Goal: Ask a question: Seek information or help from site administrators or community

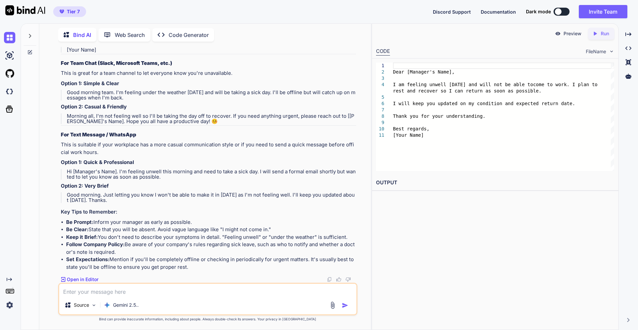
scroll to position [6888, 0]
click at [32, 37] on div at bounding box center [30, 34] width 13 height 23
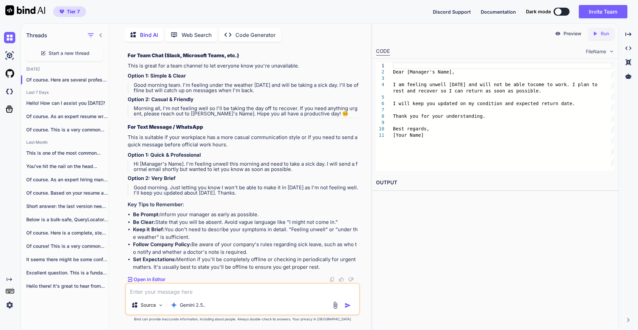
scroll to position [7294, 0]
click at [60, 53] on span "Start a new thread" at bounding box center [69, 53] width 41 height 7
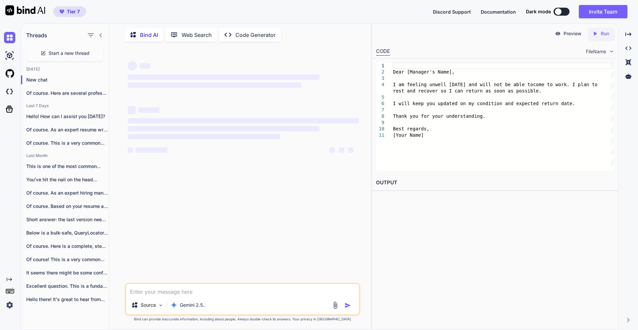
type textarea "x"
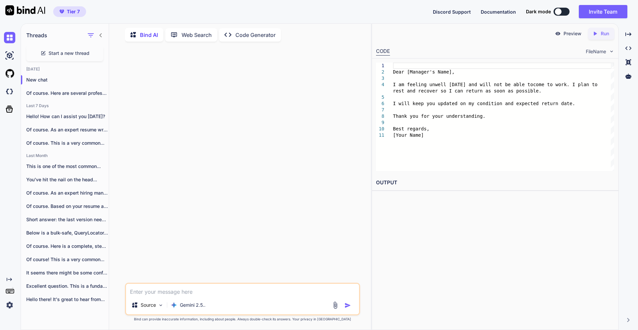
click at [185, 289] on textarea at bounding box center [242, 290] width 233 height 12
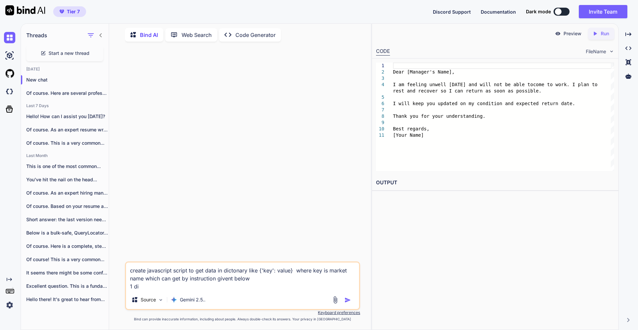
click at [146, 279] on textarea "create javascript script to get data in dictonary like {'key': value} where key…" at bounding box center [242, 277] width 233 height 28
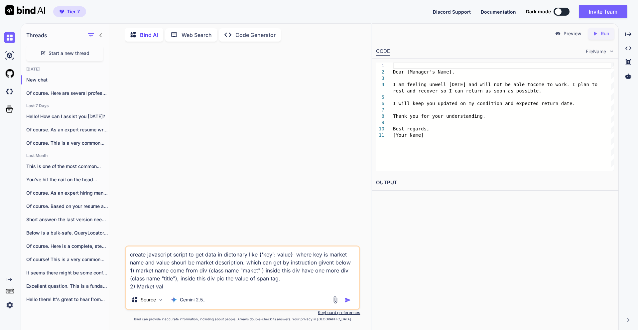
click at [185, 263] on textarea "create javascript script to get data in dictonary like {'key': value} where key…" at bounding box center [242, 269] width 233 height 44
click at [353, 264] on textarea "create javascript script to get data in dictonary like {'key': value} where key…" at bounding box center [242, 269] width 233 height 44
click at [186, 263] on textarea "create javascript script to get data in dictonary like {'key': value} where key…" at bounding box center [242, 269] width 233 height 44
click at [172, 286] on textarea "create javascript script to get data in dictonary like {'key': value} where key…" at bounding box center [242, 269] width 233 height 44
click at [167, 269] on textarea "create javascript script to get data in dictonary like {'key': value} where key…" at bounding box center [242, 269] width 233 height 44
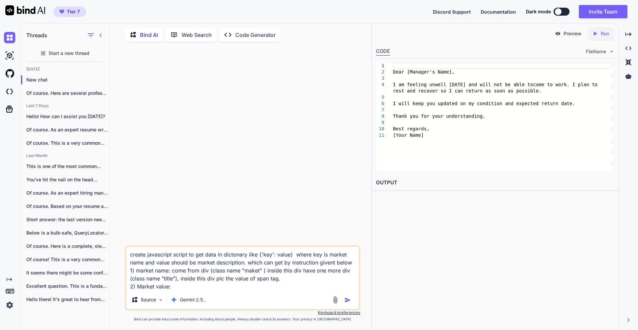
click at [178, 289] on textarea "create javascript script to get data in dictonary like {'key': value} where key…" at bounding box center [242, 269] width 233 height 44
drag, startPoint x: 187, startPoint y: 271, endPoint x: 181, endPoint y: 280, distance: 11.0
click at [181, 280] on textarea "create javascript script to get data in dictonary like {'key': value} where key…" at bounding box center [242, 269] width 233 height 44
click at [208, 284] on textarea "create javascript script to get data in dictonary like {'key': value} where key…" at bounding box center [242, 269] width 233 height 44
paste textarea "from div (class name "maket" ) inside this div have one more div (class name "t…"
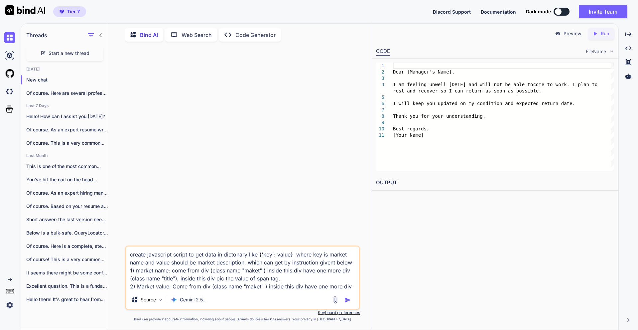
scroll to position [7, 0]
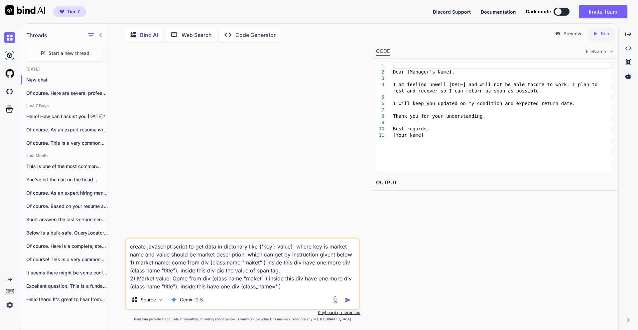
paste textarea "desc"
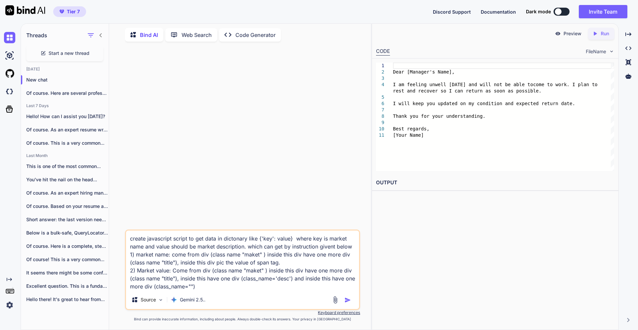
paste textarea "desc-content"
click at [246, 289] on textarea "create javascript script to get data in dictonary like {'key': value} where key…" at bounding box center [242, 261] width 233 height 60
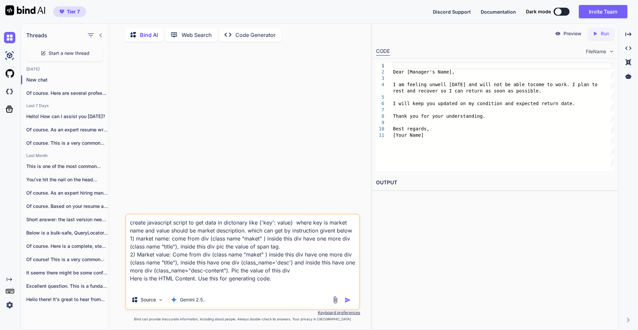
click at [335, 303] on img at bounding box center [336, 300] width 8 height 8
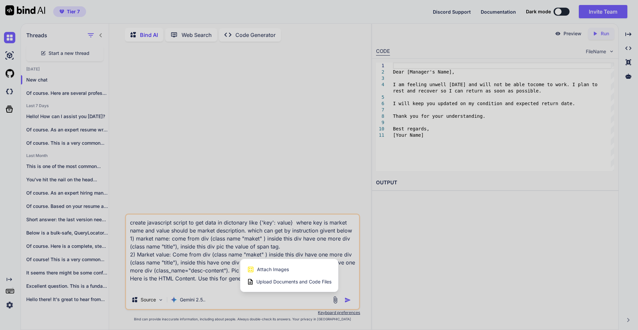
click at [284, 284] on span "Upload Documents and Code Files" at bounding box center [294, 281] width 75 height 7
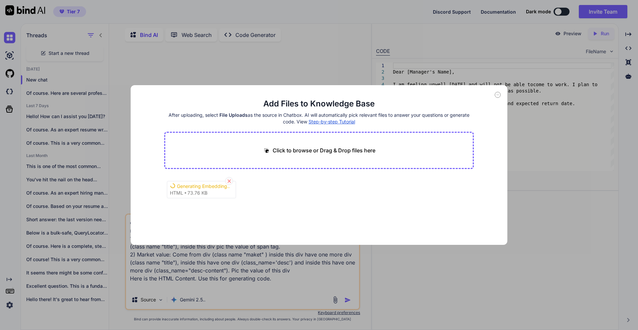
click at [228, 185] on div at bounding box center [229, 181] width 8 height 8
click at [496, 97] on icon at bounding box center [498, 95] width 6 height 6
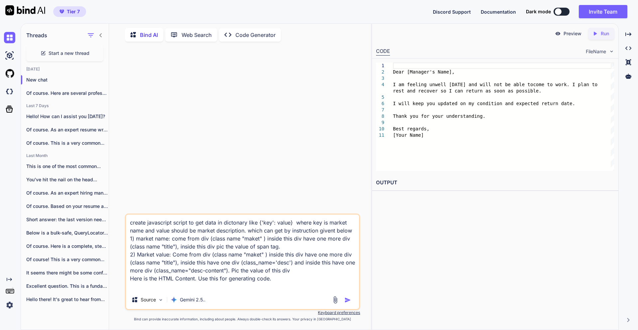
click at [205, 284] on textarea "create javascript script to get data in dictonary like {'key': value} where key…" at bounding box center [242, 253] width 233 height 76
paste textarea "<div column-count="1" class="markets"><div class="m-col"><div mid="448" column-…"
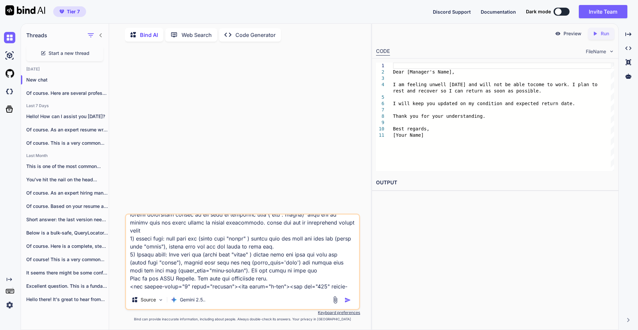
scroll to position [8162, 0]
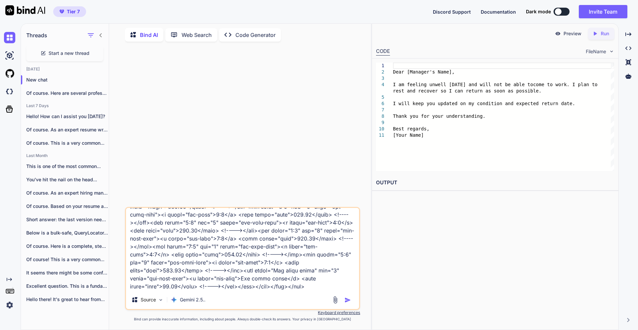
type textarea "create javascript script to get data in dictonary like {'key': value} where key…"
click at [348, 300] on img "button" at bounding box center [348, 300] width 7 height 7
click at [348, 300] on div "Source Gemini 2.5.." at bounding box center [242, 301] width 233 height 16
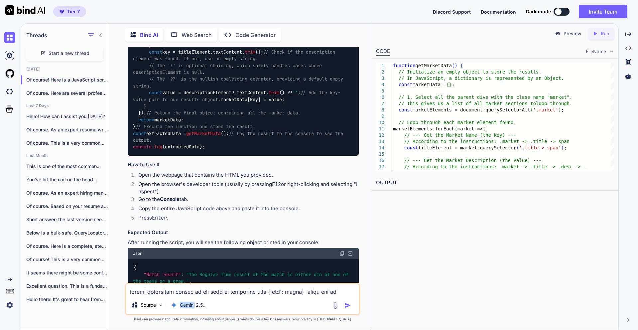
scroll to position [6550, 0]
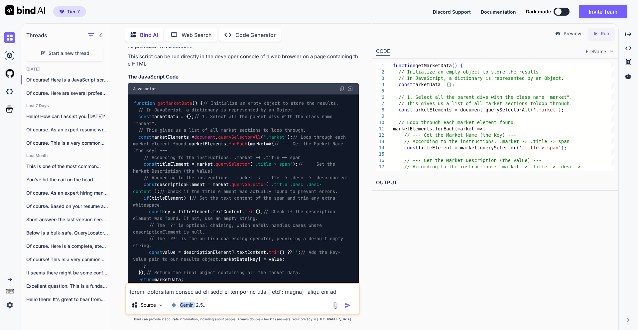
click at [344, 91] on img at bounding box center [342, 88] width 5 height 5
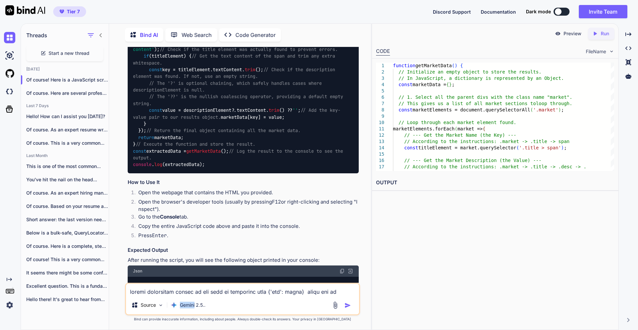
scroll to position [6710, 0]
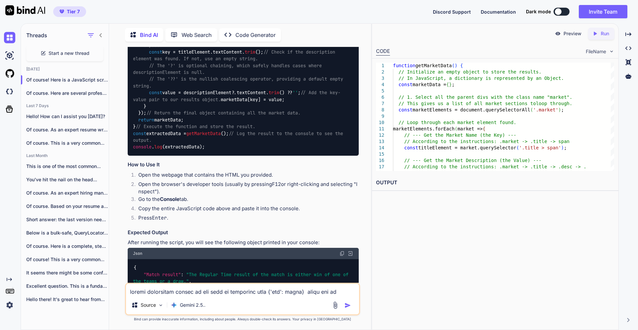
click at [258, 96] on span "textContent" at bounding box center [251, 93] width 29 height 6
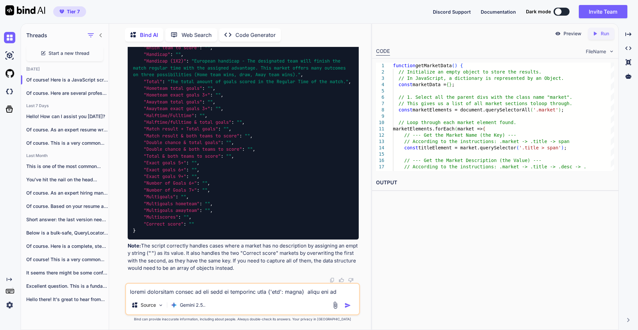
scroll to position [7109, 0]
click at [177, 291] on textarea at bounding box center [242, 290] width 233 height 12
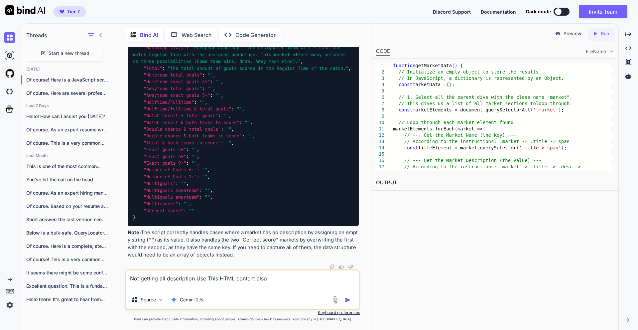
paste textarea "<div column-count="1" class="markets"><div class="m-col"><div mid="448" column-…"
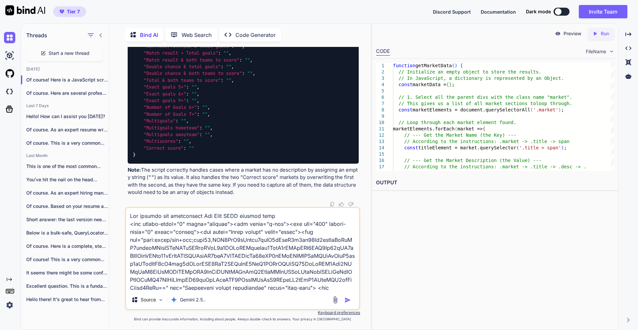
scroll to position [69081, 0]
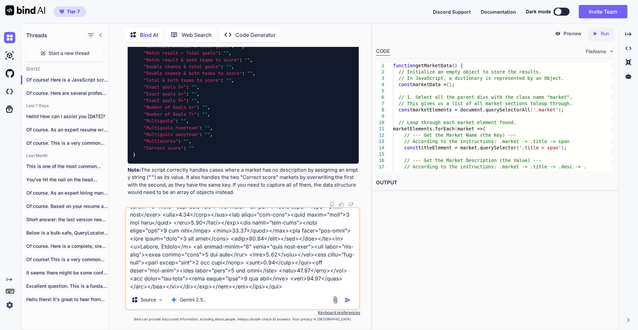
type textarea "Not getting all description Use This HTML content also <div column-count="1" cl…"
click at [350, 299] on img "button" at bounding box center [348, 300] width 7 height 7
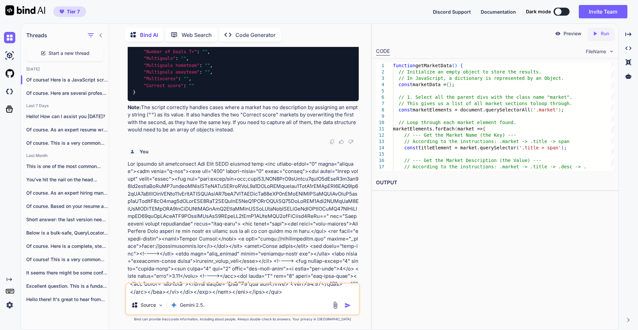
click at [347, 300] on div "Source Gemini 2.5.." at bounding box center [242, 306] width 233 height 16
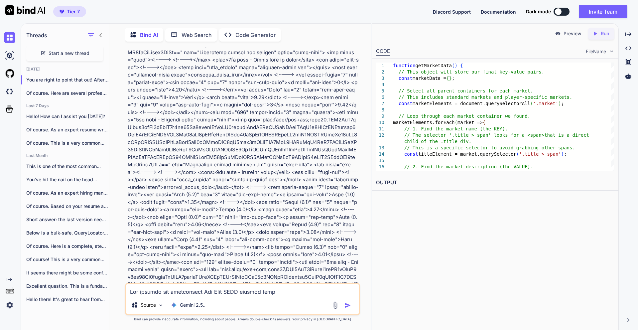
scroll to position [20441, 0]
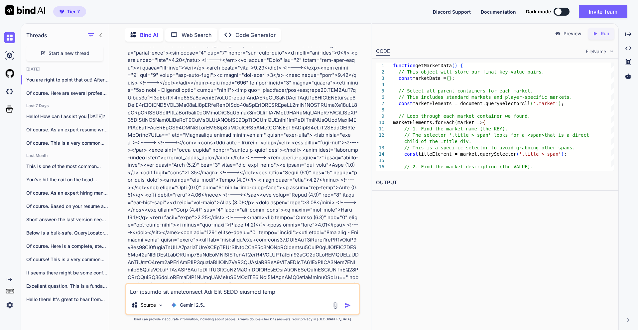
click at [101, 33] on icon at bounding box center [100, 35] width 5 height 5
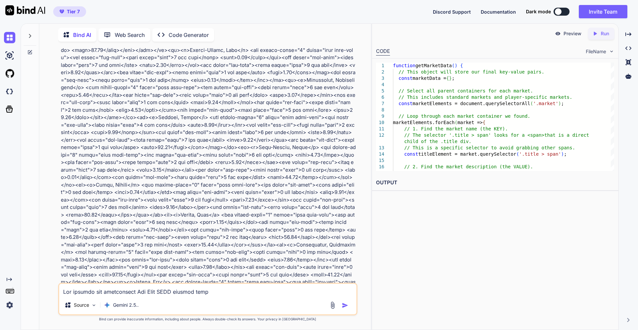
scroll to position [48000, 0]
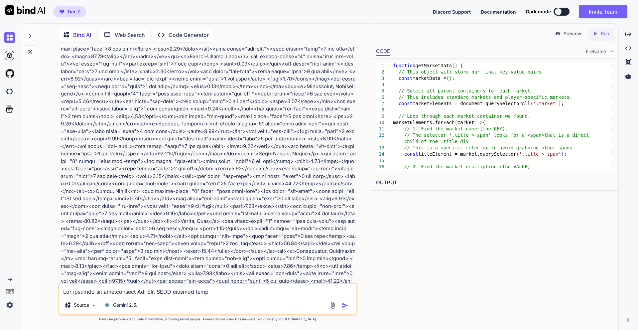
click at [126, 289] on textarea at bounding box center [207, 290] width 297 height 12
click at [90, 294] on textarea at bounding box center [207, 290] width 297 height 12
type textarea "H"
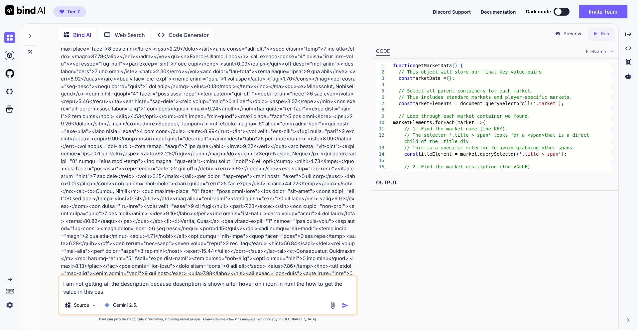
type textarea "I am not getting all the description because description is shown after hover o…"
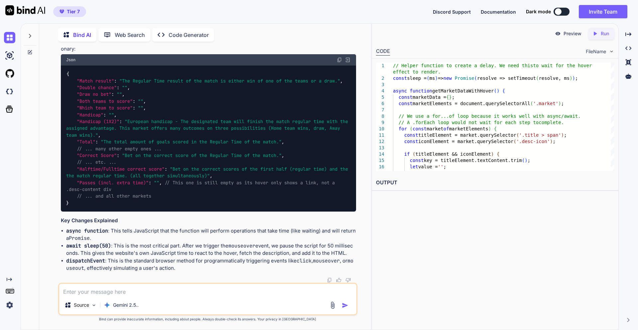
scroll to position [50757, 0]
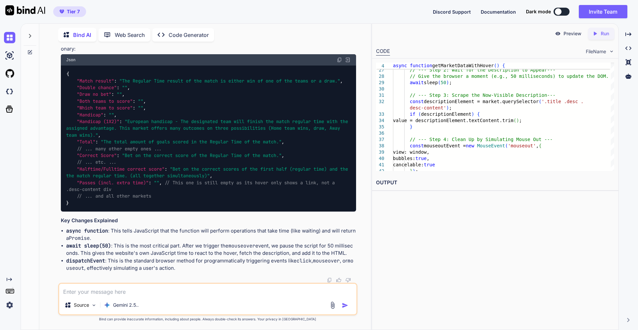
scroll to position [50877, 0]
click at [100, 289] on textarea at bounding box center [207, 290] width 297 height 12
type textarea "N"
type textarea "this script not working not getting description on hover"
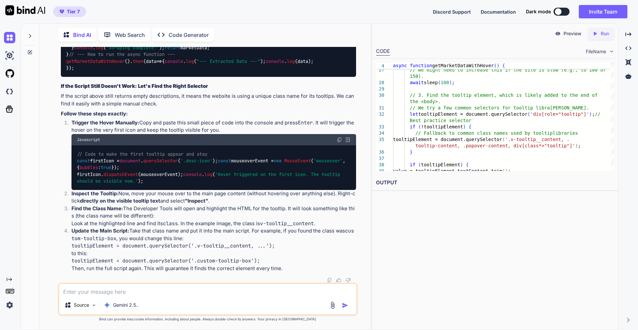
scroll to position [51867, 0]
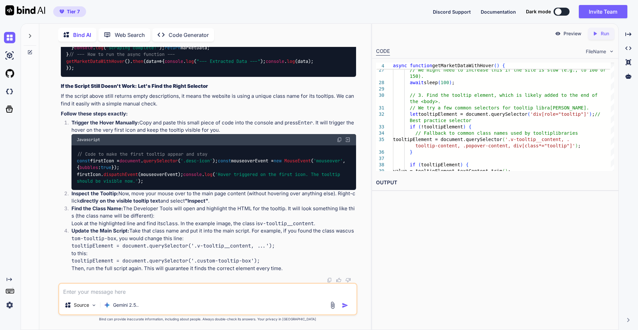
scroll to position [52266, 0]
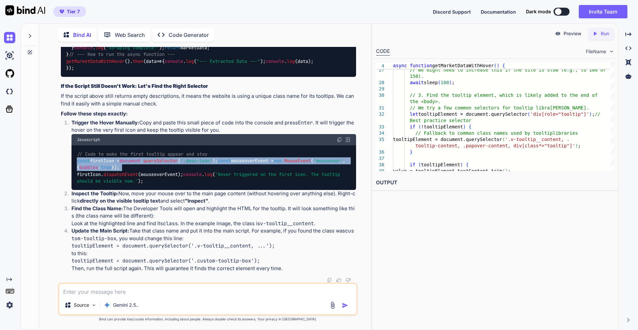
drag, startPoint x: 78, startPoint y: 199, endPoint x: 277, endPoint y: 208, distance: 199.8
click at [277, 190] on div "// Code to make the first tooltip appear and stay const firstIcon = document . …" at bounding box center [214, 167] width 285 height 45
copy code "const firstIcon = document . querySelector ( '.desc-icon' ); const mouseoverEve…"
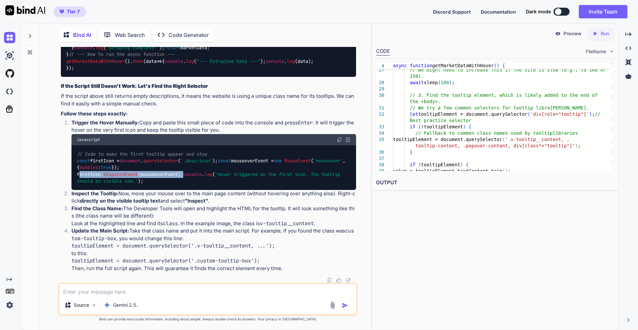
drag, startPoint x: 78, startPoint y: 214, endPoint x: 198, endPoint y: 214, distance: 119.8
click at [198, 190] on div "// Code to make the first tooltip appear and stay const firstIcon = document . …" at bounding box center [214, 167] width 285 height 45
copy code "firstIcon. dispatchEvent (mouseoverEvent);"
click at [336, 145] on div "Javascript" at bounding box center [214, 139] width 285 height 11
click at [338, 142] on img at bounding box center [339, 139] width 5 height 5
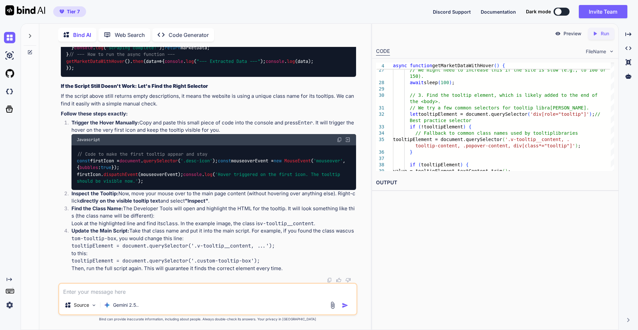
scroll to position [51947, 0]
click at [99, 293] on textarea at bounding box center [207, 290] width 297 height 12
type textarea "Can you use this website html content to evaluate and get the desire result"
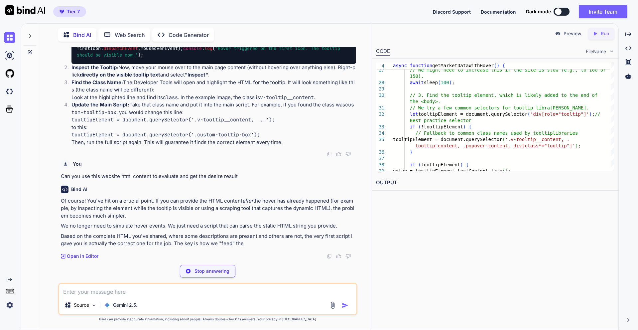
scroll to position [52432, 0]
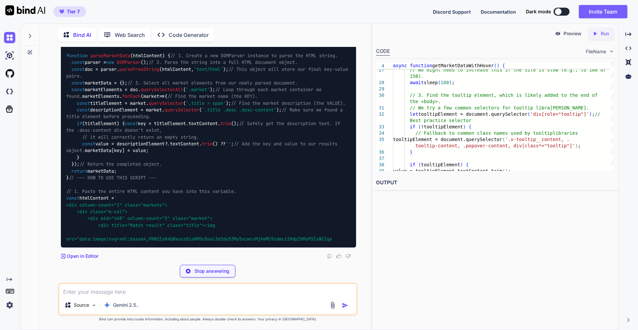
click at [90, 295] on textarea at bounding box center [207, 290] width 297 height 12
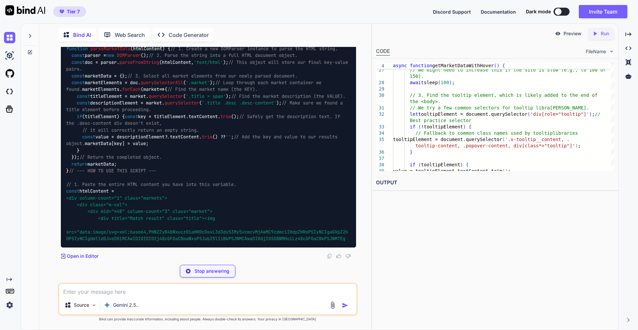
scroll to position [52472, 0]
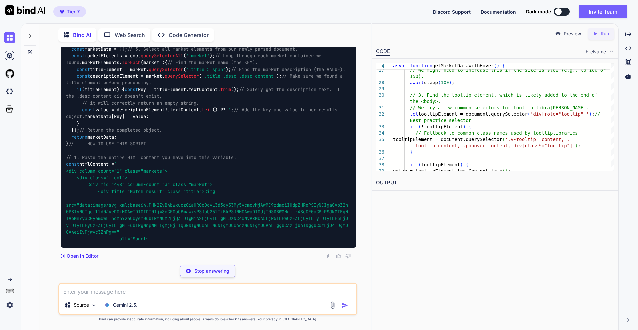
drag, startPoint x: 61, startPoint y: 137, endPoint x: 249, endPoint y: 138, distance: 188.3
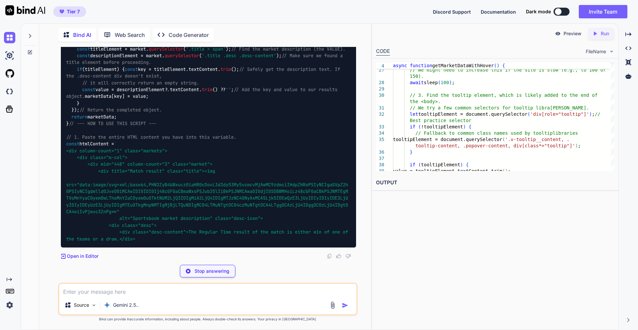
copy p "Can you use this website html content to evaluate and get the desire result"
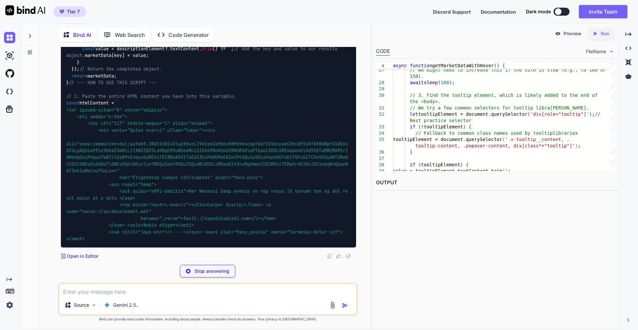
click at [110, 292] on textarea at bounding box center [207, 290] width 297 height 12
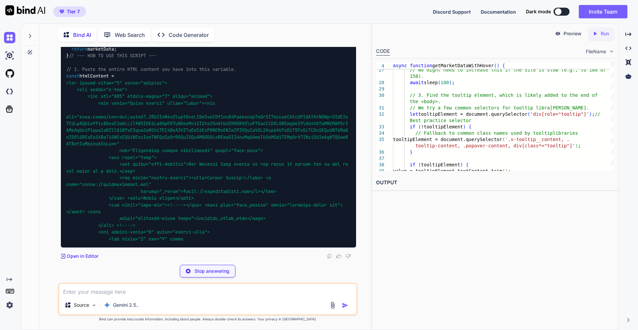
paste textarea "Can you use this website html content to evaluate and get the desire result"
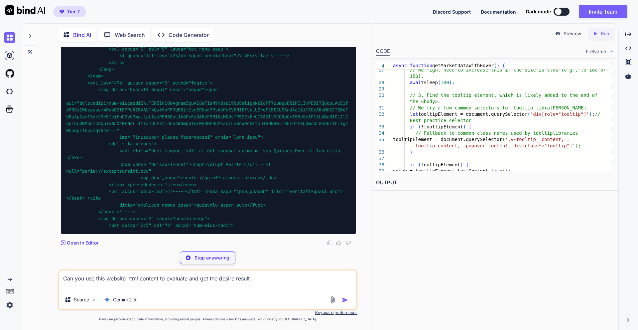
paste textarea "[URL][DOMAIN_NAME]"
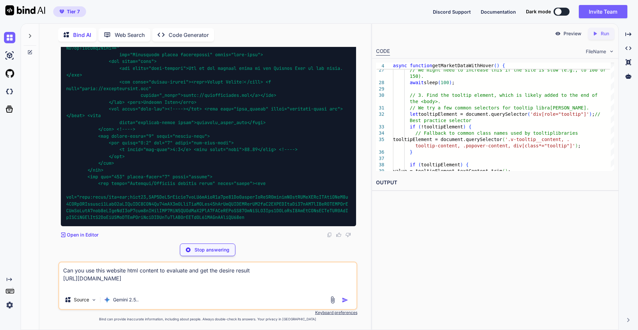
type textarea "Can you use this website html content to evaluate and get the desire result [UR…"
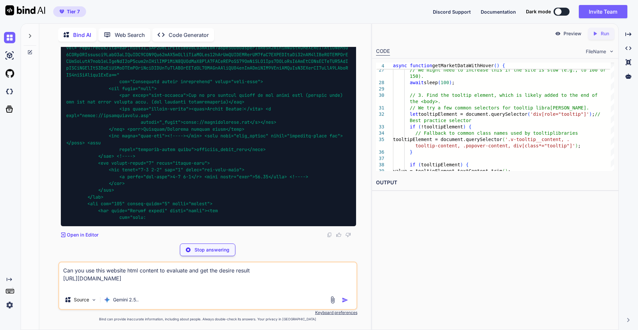
click at [200, 252] on p "Stop answering" at bounding box center [212, 250] width 35 height 7
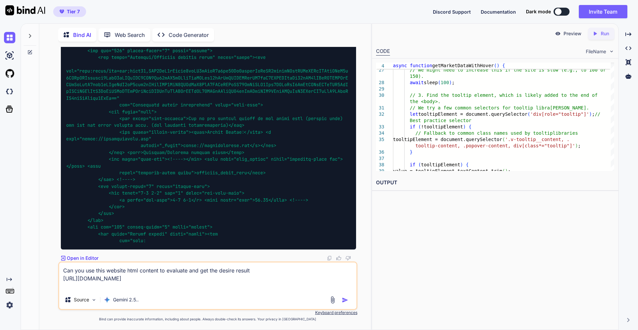
click at [346, 301] on img "button" at bounding box center [345, 300] width 7 height 7
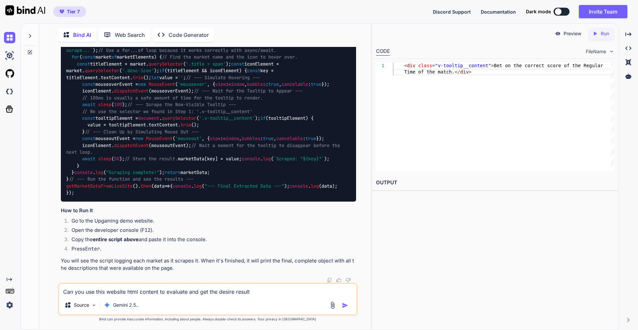
scroll to position [53800, 0]
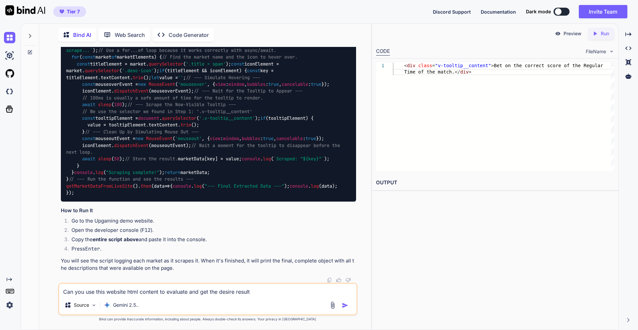
click at [104, 289] on textarea "Can you use this website html content to evaluate and get the desire result [UR…" at bounding box center [207, 290] width 297 height 12
type textarea "H"
type textarea "How to apply hovering event on div"
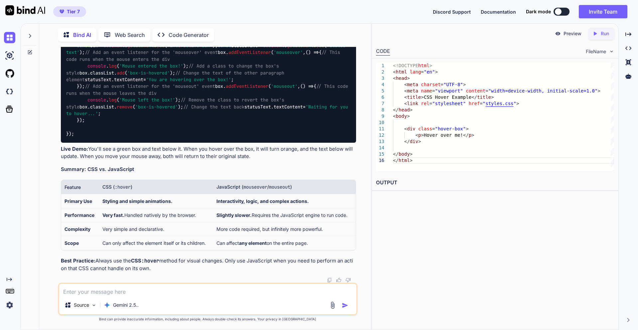
scroll to position [53924, 0]
click at [123, 293] on textarea at bounding box center [207, 290] width 297 height 12
click at [148, 291] on textarea "How to scrap data from" at bounding box center [207, 290] width 297 height 12
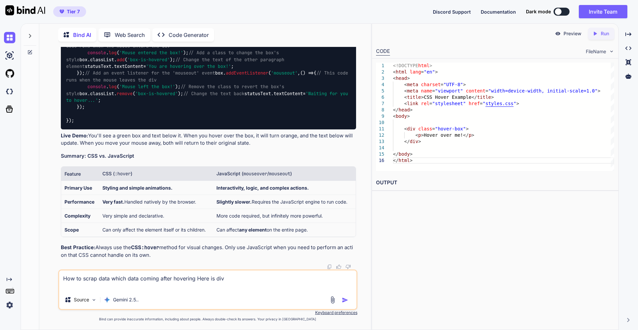
paste textarea "<div class="desc"><!----> <!----></div>"
type textarea "How to scrap data which data coming after hovering Here is div <div class="desc…"
click at [348, 301] on img "button" at bounding box center [345, 300] width 7 height 7
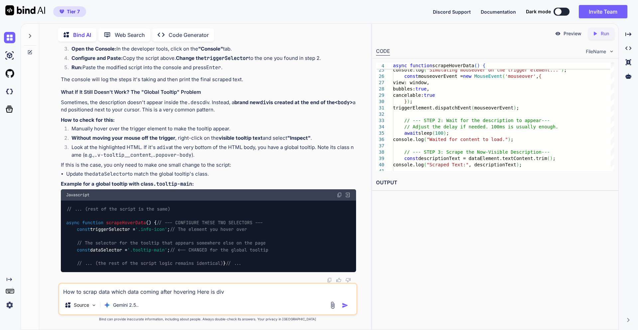
scroll to position [56623, 0]
click at [100, 294] on textarea "How to scrap data which data coming after hovering Here is div <div class="desc…" at bounding box center [207, 290] width 297 height 12
click at [162, 294] on textarea "How to scrap data which data coming after hovering Here is div <div class="desc…" at bounding box center [207, 290] width 297 height 12
type textarea "U"
paste textarea "<div class="desc"><!----> <!----></div>"
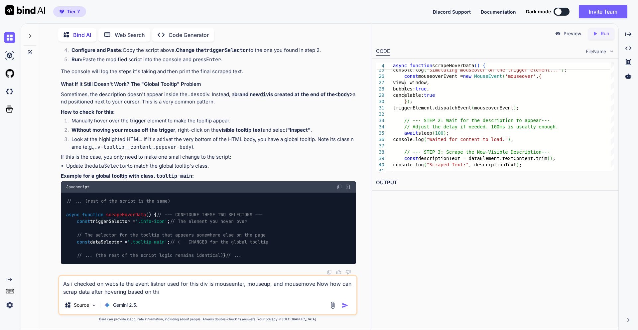
type textarea "As i checked on website the event listner used for this div is mouseenter, mous…"
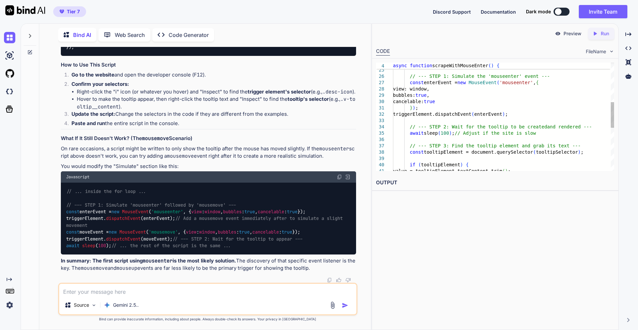
scroll to position [0, 0]
click at [493, 153] on div "let value = '' ; // --- STEP 1: Simulate the 'mouseenter' event --- const enter…" at bounding box center [503, 123] width 221 height 455
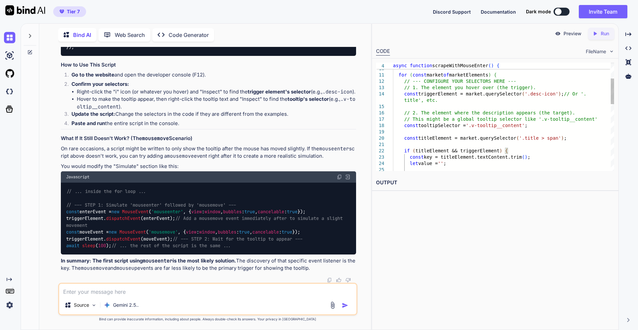
click at [528, 125] on div "let value = '' ; if ( titleElement && triggerElement ) { const key = titleEleme…" at bounding box center [503, 223] width 221 height 455
click at [502, 125] on div "let value = '' ; if ( titleElement && triggerElement ) { const key = titleEleme…" at bounding box center [503, 223] width 221 height 455
click at [511, 157] on div "let value = '' ; if ( titleElement && triggerElement ) { const key = titleEleme…" at bounding box center [503, 223] width 221 height 455
type textarea "const tooltipSelector = '.desc-content'; const titleElement = market.querySelec…"
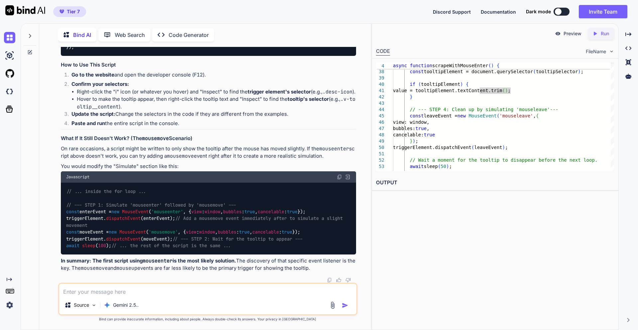
scroll to position [56980, 0]
click at [117, 294] on textarea at bounding box center [207, 290] width 297 height 12
type textarea "Now its working thanks for help"
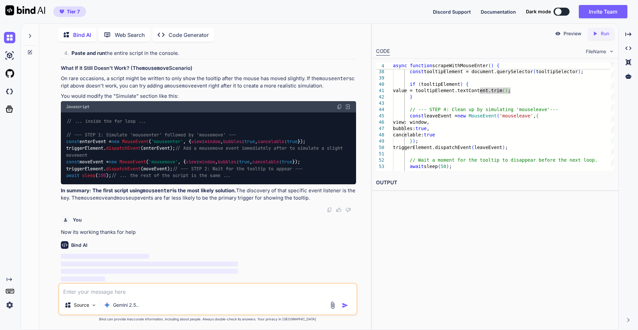
scroll to position [57707, 0]
click at [118, 292] on textarea at bounding box center [207, 290] width 297 height 12
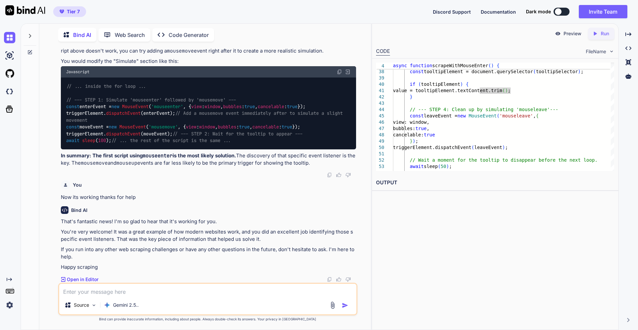
scroll to position [57742, 0]
click at [98, 295] on textarea at bounding box center [207, 290] width 297 height 12
